Goal: Register for event/course

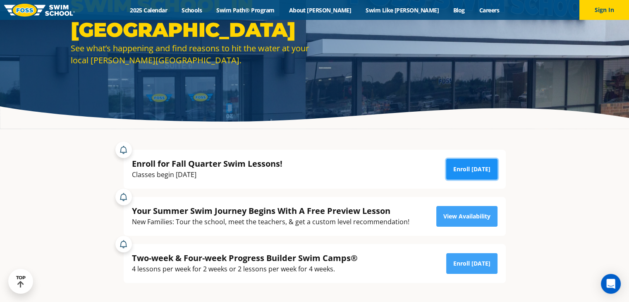
click at [483, 169] on link "Enroll Today" at bounding box center [471, 169] width 51 height 21
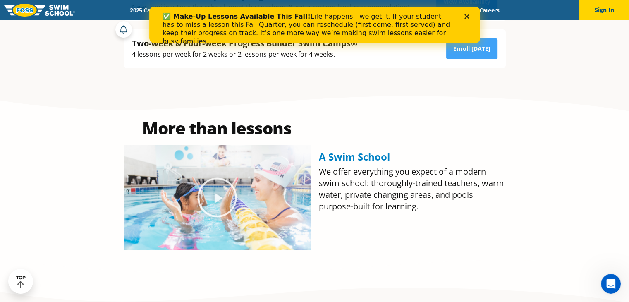
scroll to position [236, 0]
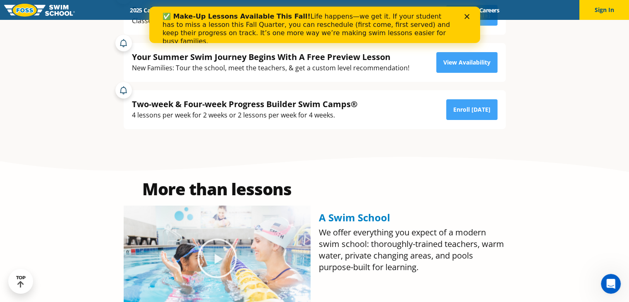
click at [465, 17] on polygon "Close" at bounding box center [466, 16] width 5 height 5
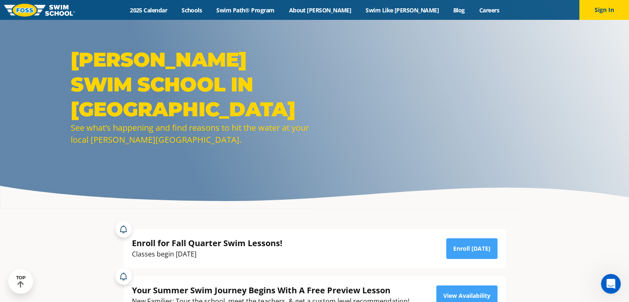
scroll to position [0, 0]
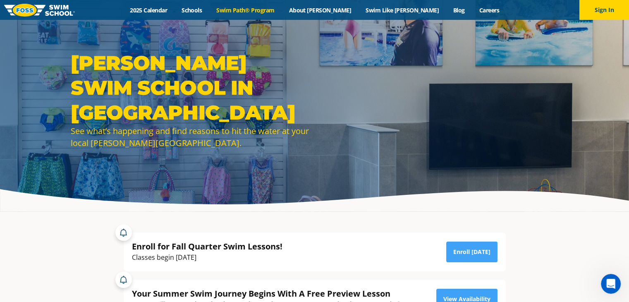
click at [266, 9] on link "Swim Path® Program" at bounding box center [245, 10] width 72 height 8
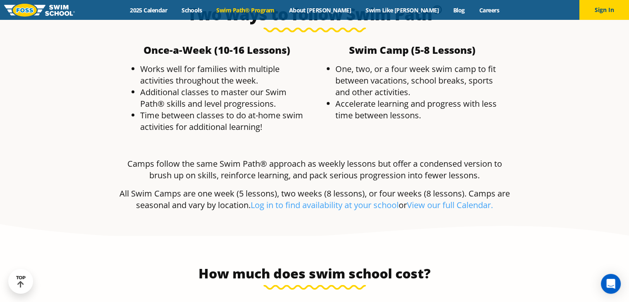
scroll to position [1612, 0]
